Goal: Browse casually

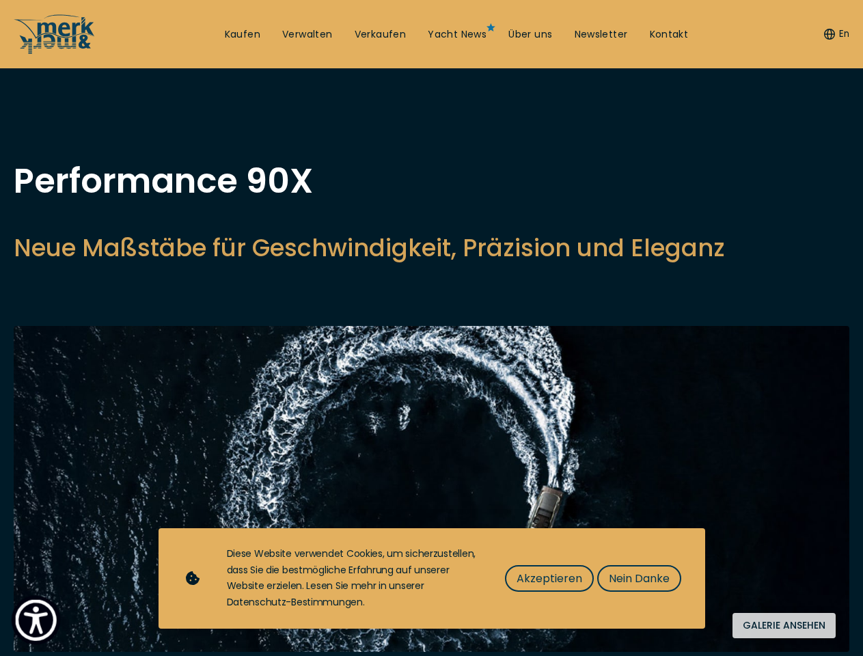
click at [36, 619] on img "Show Accessibility Preferences" at bounding box center [36, 620] width 42 height 42
click at [834, 34] on button "En" at bounding box center [836, 34] width 25 height 14
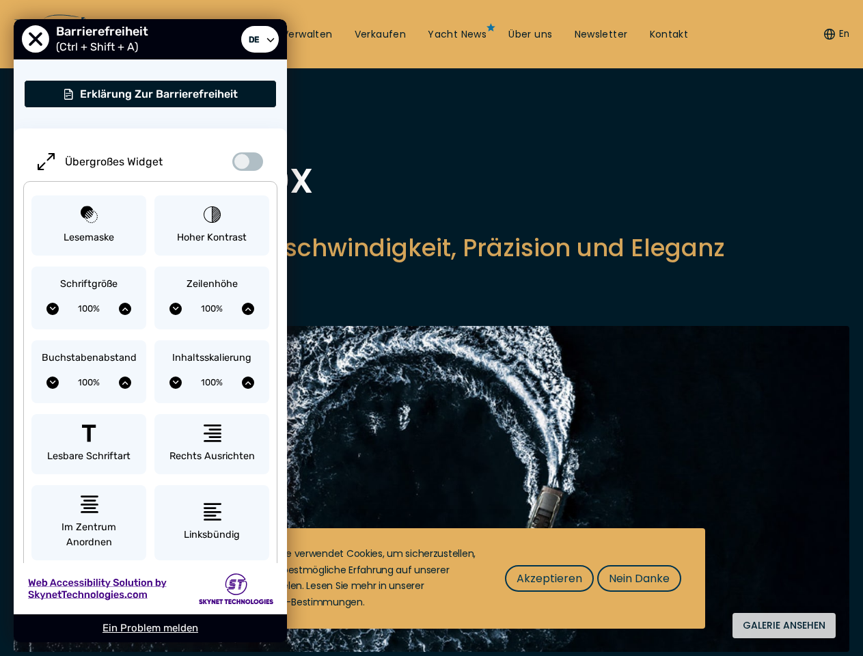
click at [288, 264] on h2 "Neue Maßstäbe für Geschwindigkeit, Präzision und Eleganz" at bounding box center [369, 247] width 711 height 33
click at [431, 519] on img at bounding box center [431, 489] width 835 height 326
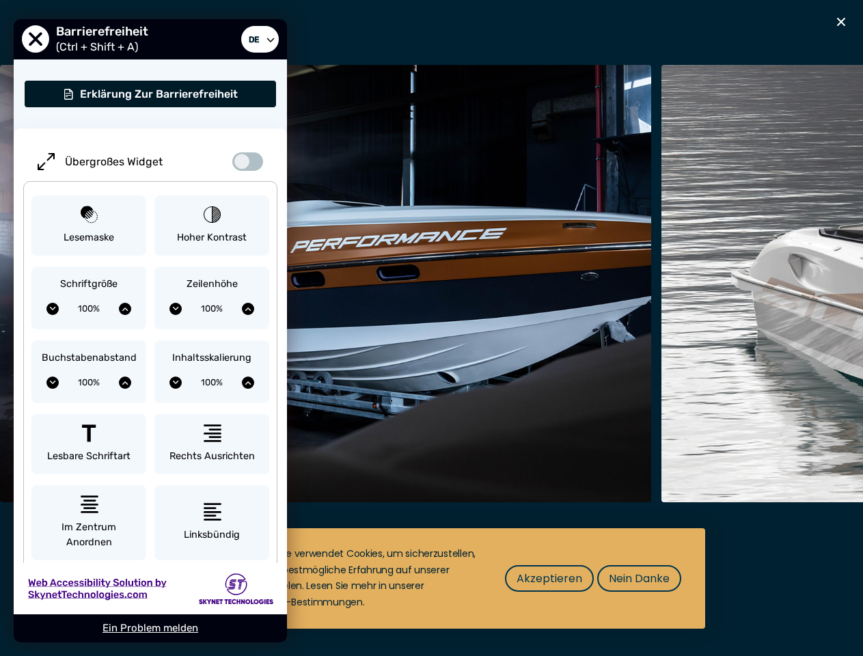
click at [548, 578] on span "Akzeptieren" at bounding box center [549, 578] width 66 height 17
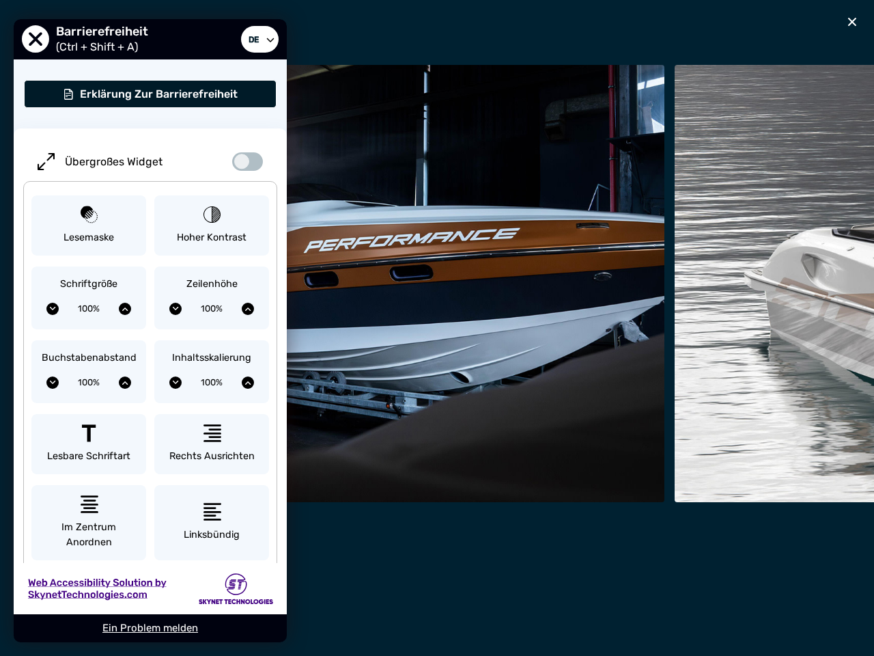
click at [638, 0] on div "Nach oben Kaufen Verwalten Verkaufen Yacht News Über uns Newsletter Kontakt Sen…" at bounding box center [437, 0] width 874 height 0
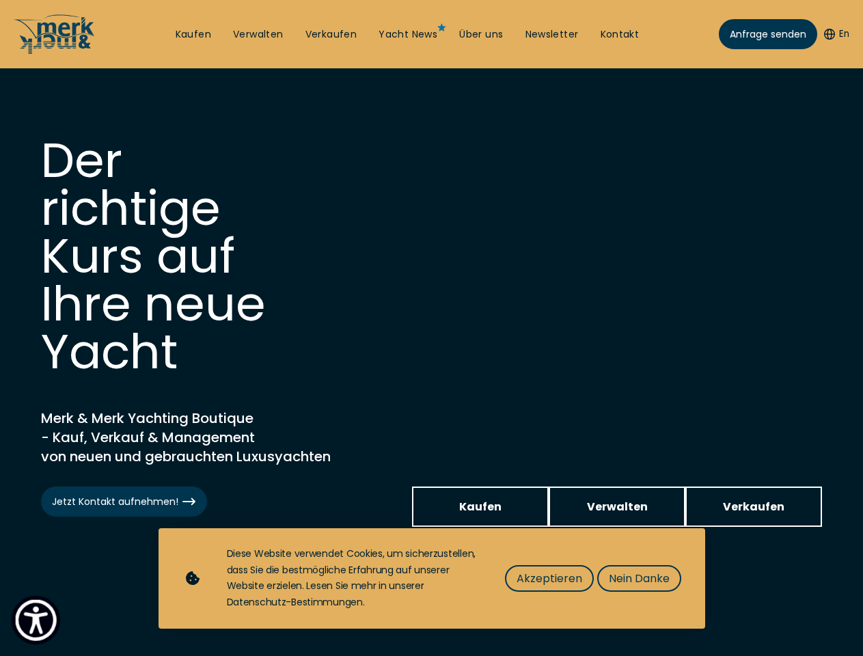
click at [36, 619] on img "Show Accessibility Preferences" at bounding box center [36, 620] width 42 height 42
click at [834, 34] on button "En" at bounding box center [836, 34] width 25 height 14
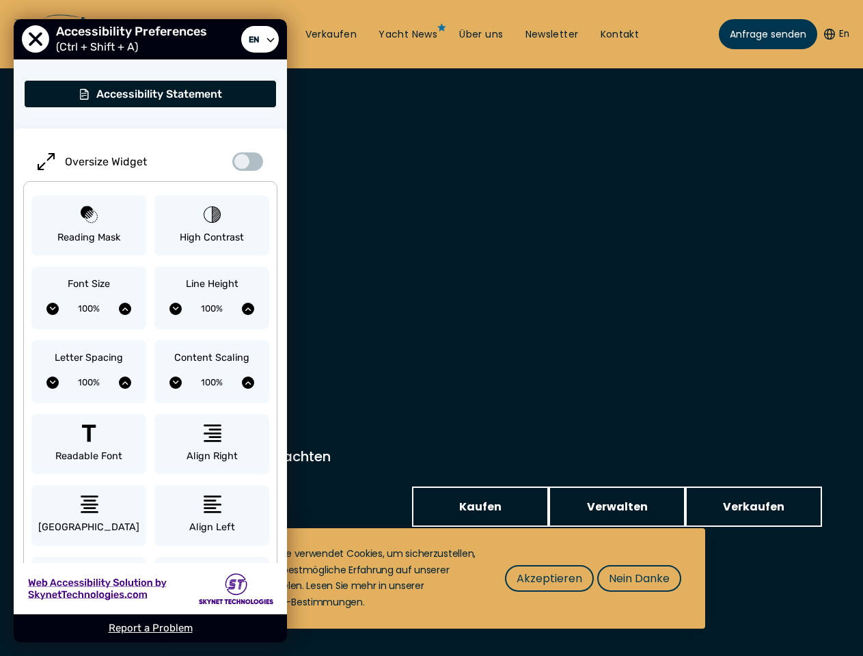
click at [212, 342] on div "Content Scaling 100%" at bounding box center [211, 371] width 115 height 63
click at [548, 578] on span "Akzeptieren" at bounding box center [549, 578] width 66 height 17
